Goal: Navigation & Orientation: Find specific page/section

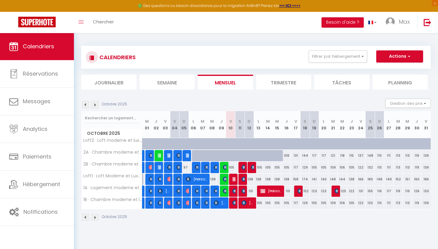
click at [85, 104] on img at bounding box center [85, 105] width 7 height 7
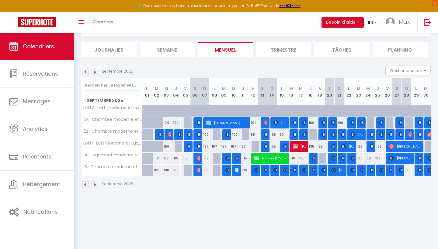
scroll to position [33, 0]
click at [87, 73] on img at bounding box center [85, 72] width 7 height 7
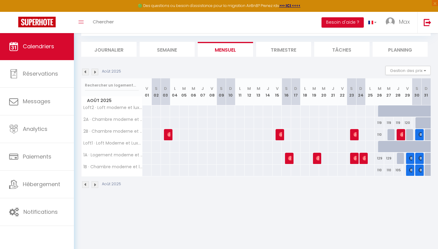
click at [96, 72] on img at bounding box center [95, 72] width 7 height 7
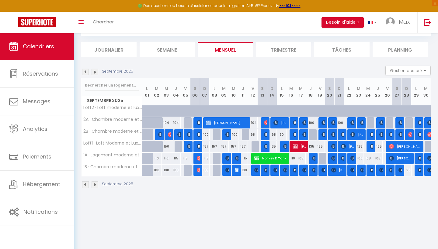
click at [97, 71] on img at bounding box center [95, 72] width 7 height 7
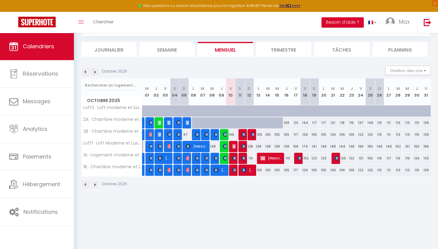
click at [87, 71] on img at bounding box center [85, 72] width 7 height 7
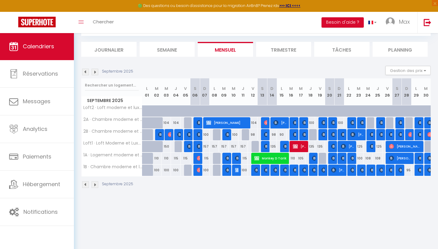
click at [95, 70] on img at bounding box center [95, 72] width 7 height 7
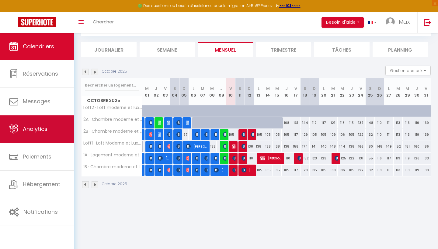
click at [40, 125] on span "Analytics" at bounding box center [35, 129] width 25 height 8
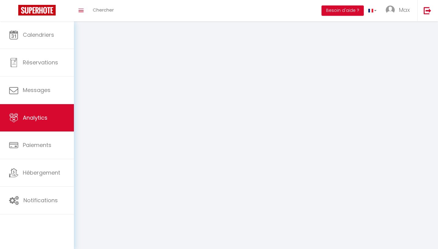
select select "2025"
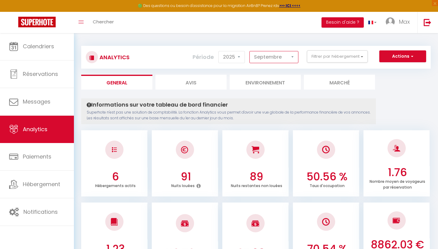
select select "10"
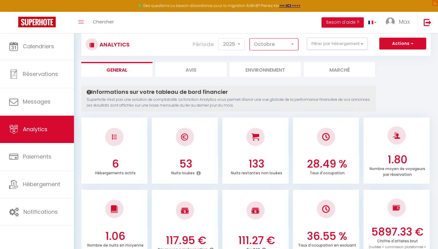
scroll to position [11, 0]
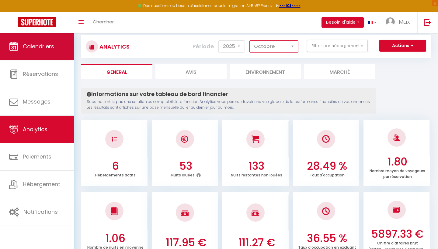
click at [24, 40] on link "Calendriers" at bounding box center [37, 46] width 74 height 27
